Goal: Task Accomplishment & Management: Use online tool/utility

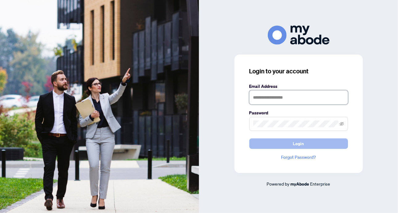
type input "**********"
click at [310, 144] on button "Login" at bounding box center [298, 144] width 99 height 10
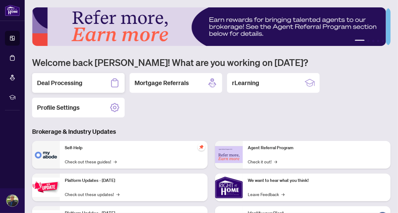
click at [45, 81] on h2 "Deal Processing" at bounding box center [59, 83] width 45 height 9
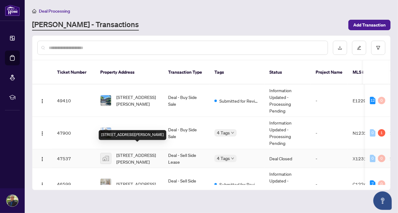
click at [132, 152] on span "39 Golden Iris Cres, Waterdown, Hamilton, Waterdown, Hamilton, Hamilton, Ontari…" at bounding box center [137, 159] width 42 height 14
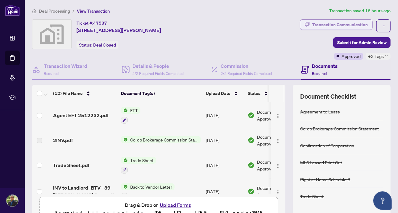
click at [346, 24] on div "Transaction Communication" at bounding box center [340, 25] width 56 height 10
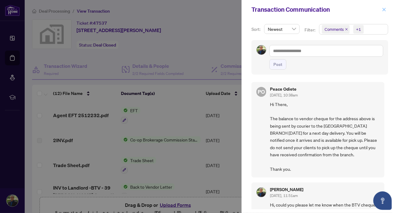
click at [384, 10] on icon "close" at bounding box center [384, 9] width 4 height 4
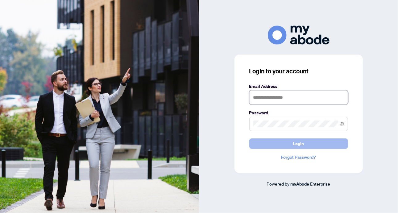
type input "**********"
click at [318, 144] on button "Login" at bounding box center [298, 144] width 99 height 10
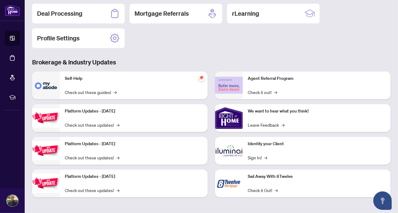
scroll to position [40, 0]
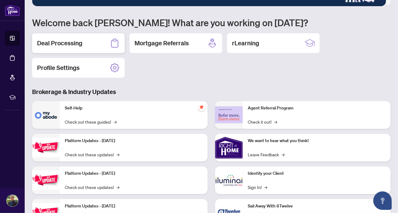
click at [80, 42] on h2 "Deal Processing" at bounding box center [59, 43] width 45 height 9
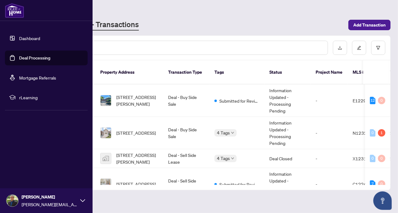
click at [24, 99] on span "rLearning" at bounding box center [51, 97] width 64 height 7
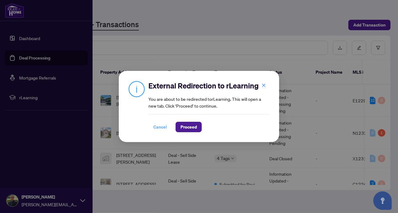
click at [157, 127] on span "Cancel" at bounding box center [160, 127] width 14 height 10
